Goal: Task Accomplishment & Management: Manage account settings

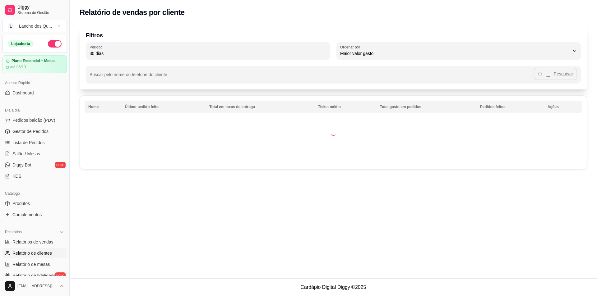
select select "30"
select select "HIGHEST_TOTAL_SPENT_WITH_ORDERS"
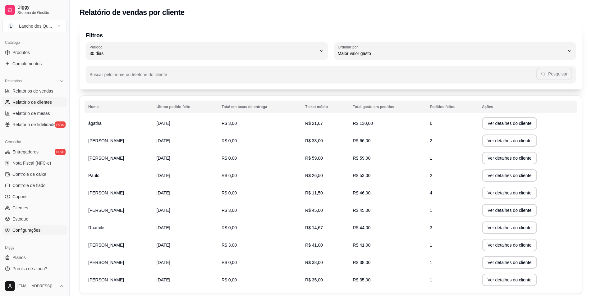
click at [23, 226] on link "Configurações" at bounding box center [34, 230] width 64 height 10
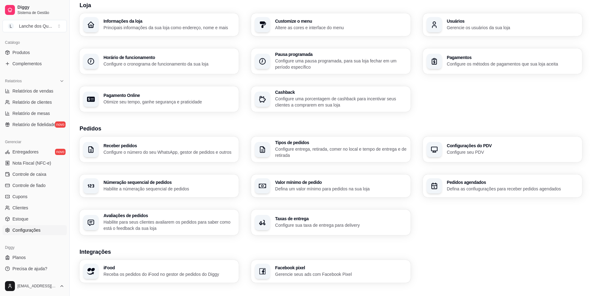
scroll to position [131, 0]
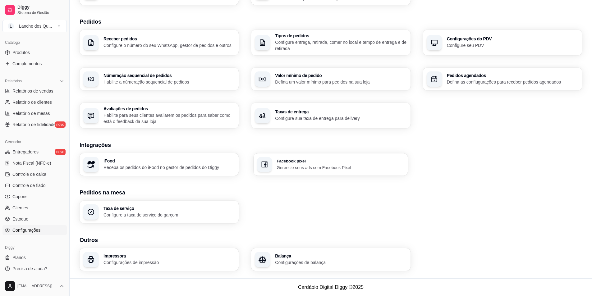
click at [299, 164] on div "Facebook pixel Gerencie seus ads com Facebook Pixel" at bounding box center [341, 164] width 128 height 11
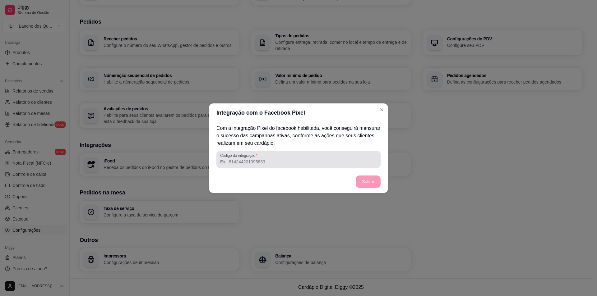
click at [274, 162] on input "Código da integração" at bounding box center [298, 162] width 157 height 6
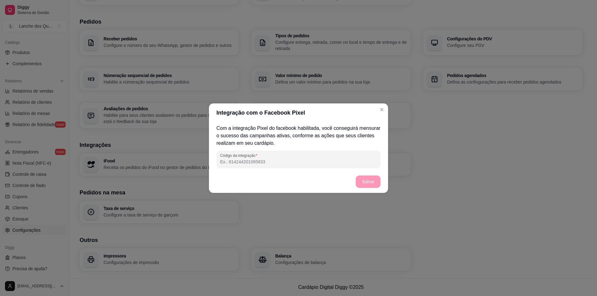
paste input "1317212089895423"
type input "1317212089895423"
click at [368, 182] on button "Salvar" at bounding box center [368, 182] width 24 height 12
click at [370, 178] on button "Salvar" at bounding box center [368, 182] width 25 height 12
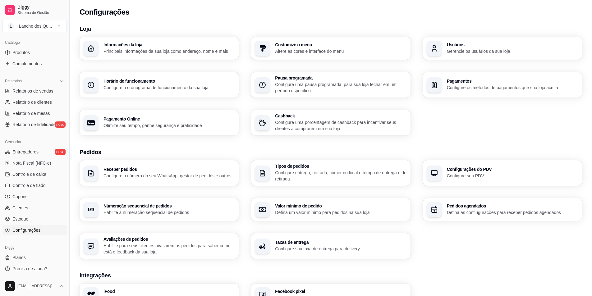
scroll to position [0, 0]
click at [22, 8] on span "Diggy" at bounding box center [40, 8] width 47 height 6
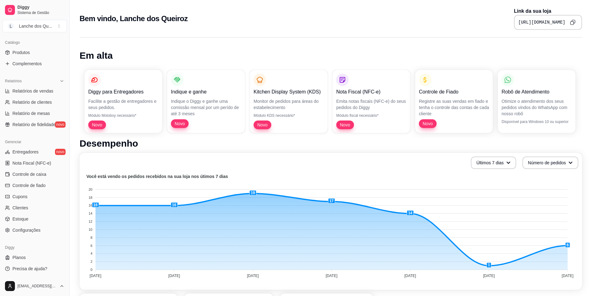
click at [572, 23] on icon "Copy to clipboard" at bounding box center [573, 23] width 6 height 6
click at [32, 28] on div "Lanche dos Qu ..." at bounding box center [35, 26] width 33 height 6
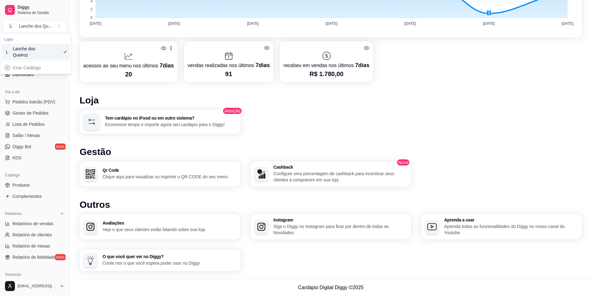
scroll to position [151, 0]
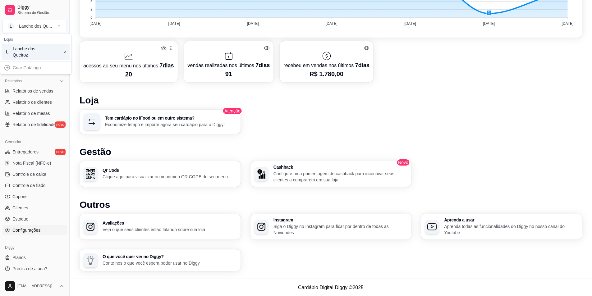
click at [16, 230] on span "Configurações" at bounding box center [26, 230] width 28 height 6
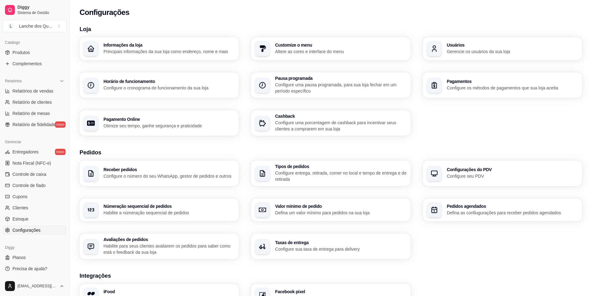
click at [197, 89] on p "Configure o cronograma de funcionamento da sua loja" at bounding box center [168, 88] width 131 height 6
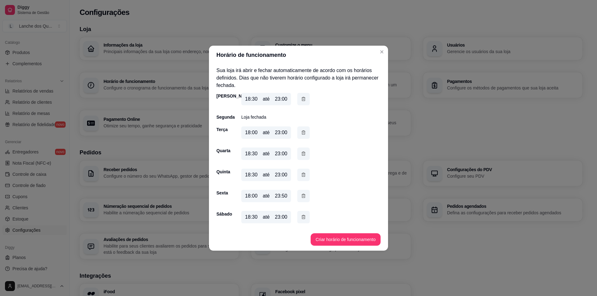
click at [248, 133] on div "18:00" at bounding box center [251, 132] width 12 height 7
click at [249, 134] on div "18:00" at bounding box center [251, 132] width 12 height 7
click at [249, 135] on div "18:00" at bounding box center [251, 132] width 12 height 7
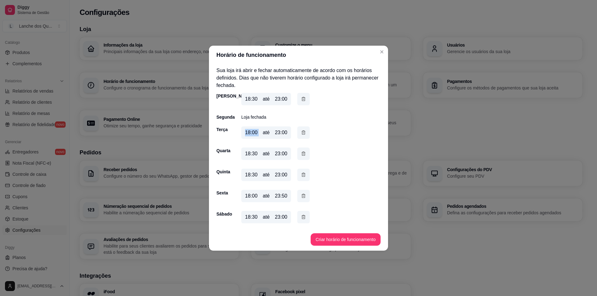
click at [249, 134] on div "18:00" at bounding box center [251, 132] width 12 height 7
click at [274, 132] on div "18:00 até 23:00" at bounding box center [266, 132] width 50 height 12
click at [251, 132] on div "18:00" at bounding box center [251, 132] width 12 height 7
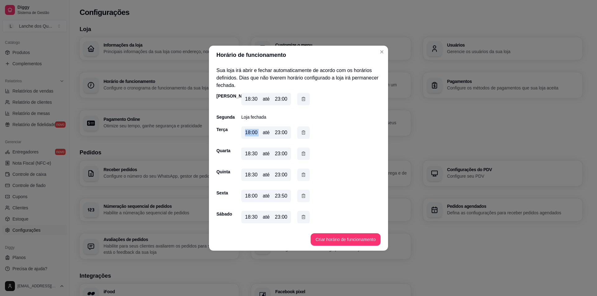
click at [263, 134] on div "até" at bounding box center [266, 132] width 7 height 7
click at [305, 132] on icon "button" at bounding box center [303, 132] width 5 height 7
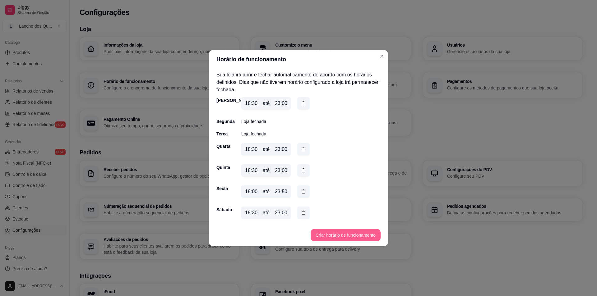
click at [336, 237] on button "Criar horário de funcionamento" at bounding box center [345, 235] width 70 height 12
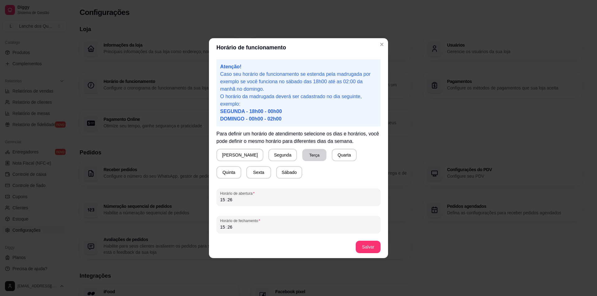
click at [303, 157] on button "Terça" at bounding box center [314, 155] width 24 height 12
click at [224, 201] on div "15" at bounding box center [222, 200] width 6 height 6
click at [220, 229] on div "15" at bounding box center [222, 227] width 6 height 6
click at [374, 250] on button "Salvar" at bounding box center [368, 247] width 25 height 12
click at [374, 250] on footer "Salvar" at bounding box center [298, 247] width 179 height 22
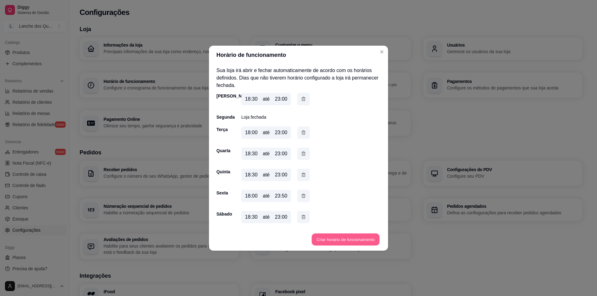
click at [326, 239] on button "Criar horário de funcionamento" at bounding box center [345, 239] width 68 height 12
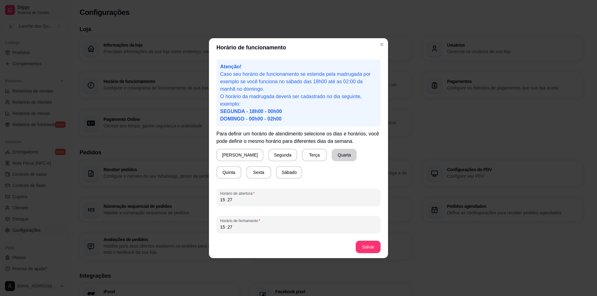
click at [332, 155] on button "Quarta" at bounding box center [344, 155] width 25 height 12
click at [264, 200] on div "15 : 27" at bounding box center [298, 199] width 157 height 7
click at [268, 234] on div "Atenção! Caso seu horário de funcionamento se estenda pela madrugada por exempl…" at bounding box center [298, 146] width 179 height 179
click at [223, 228] on div "15" at bounding box center [222, 227] width 6 height 6
click at [222, 229] on div "10" at bounding box center [222, 227] width 6 height 6
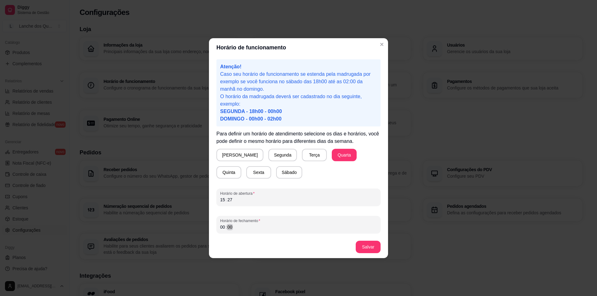
click at [230, 227] on div "00" at bounding box center [230, 227] width 6 height 6
click at [376, 246] on button "Salvar" at bounding box center [368, 247] width 25 height 12
click at [219, 229] on div "Horário de fechamento 00 : 00" at bounding box center [298, 224] width 164 height 17
click at [371, 247] on button "Salvar" at bounding box center [368, 247] width 25 height 12
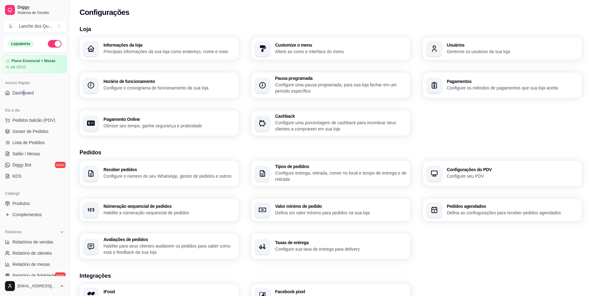
drag, startPoint x: 23, startPoint y: 100, endPoint x: 29, endPoint y: 98, distance: 6.3
click at [24, 98] on div "Acesso Rápido Dashboard" at bounding box center [34, 88] width 69 height 25
drag, startPoint x: 31, startPoint y: 96, endPoint x: 39, endPoint y: 94, distance: 9.1
click at [31, 96] on link "Dashboard" at bounding box center [34, 93] width 64 height 10
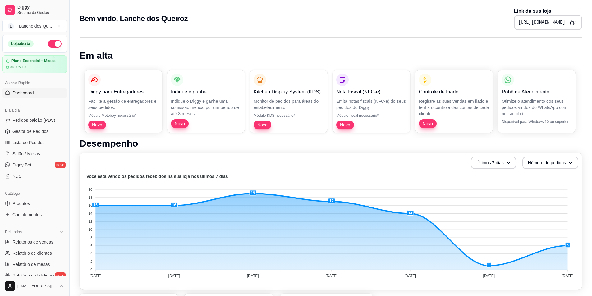
click at [578, 22] on div "[URL][DOMAIN_NAME]" at bounding box center [548, 22] width 68 height 15
click at [574, 22] on icon "Copy to clipboard" at bounding box center [573, 23] width 6 height 6
